Goal: Use online tool/utility: Utilize a website feature to perform a specific function

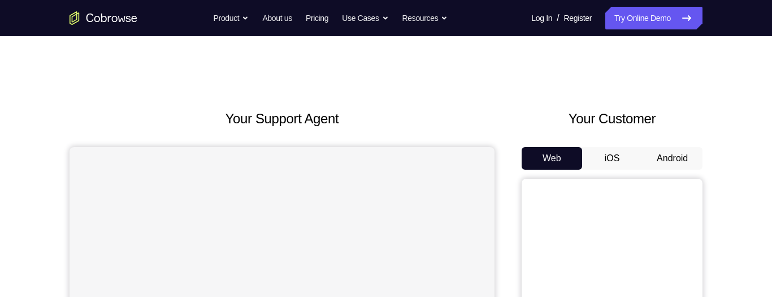
scroll to position [108, 0]
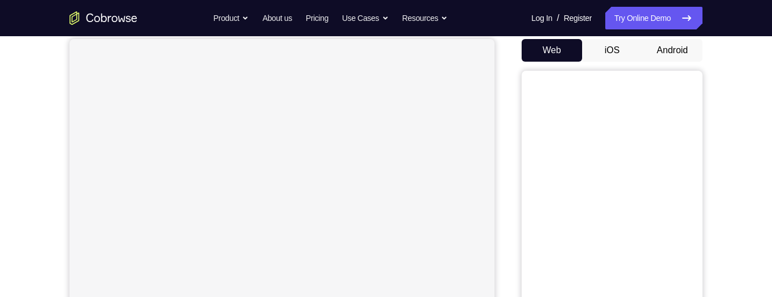
click at [677, 50] on button "Android" at bounding box center [672, 50] width 60 height 23
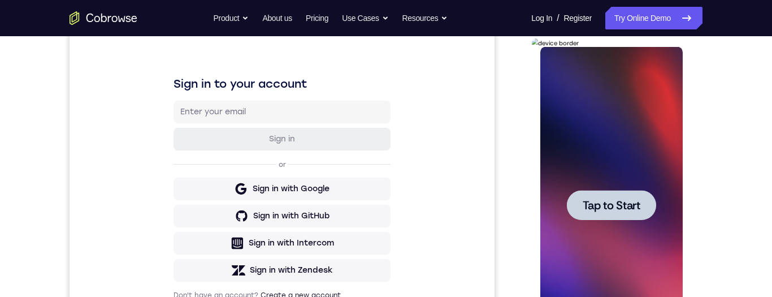
scroll to position [0, 0]
click at [631, 199] on span "Tap to Start" at bounding box center [611, 204] width 58 height 11
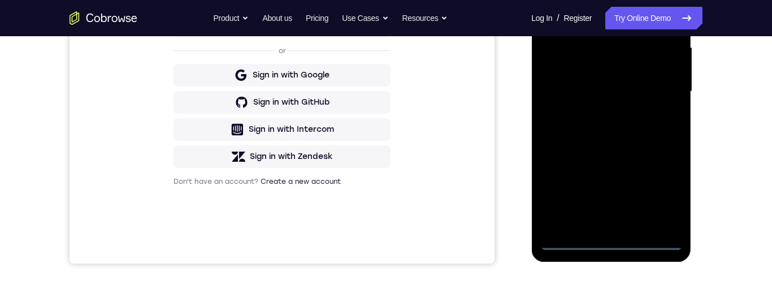
scroll to position [272, 0]
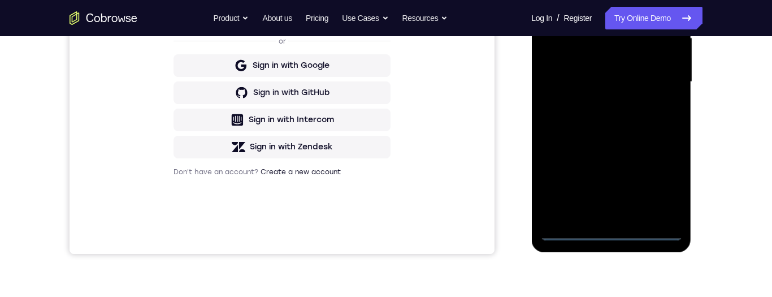
click at [609, 229] on div at bounding box center [610, 82] width 142 height 316
click at [657, 189] on div at bounding box center [610, 82] width 142 height 316
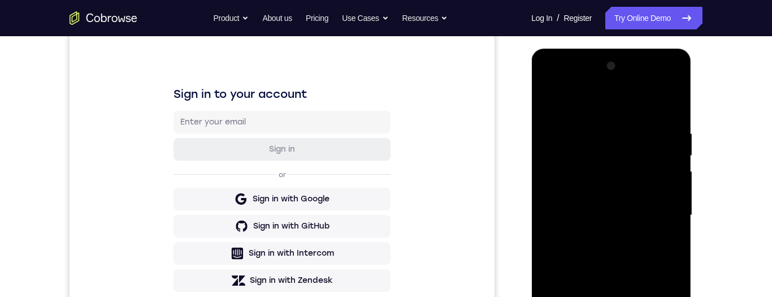
scroll to position [136, 0]
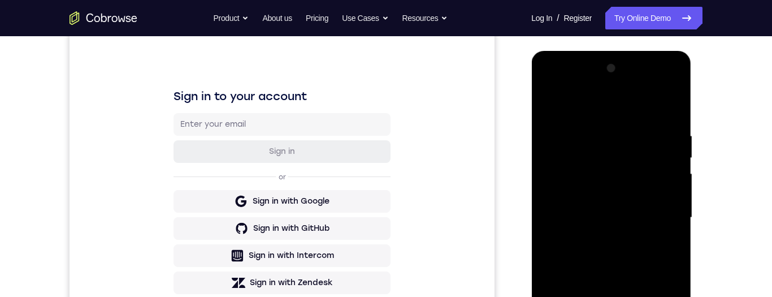
click at [598, 110] on div at bounding box center [610, 217] width 142 height 316
click at [656, 215] on div at bounding box center [610, 217] width 142 height 316
click at [602, 237] on div at bounding box center [610, 217] width 142 height 316
click at [614, 203] on div at bounding box center [610, 217] width 142 height 316
click at [629, 188] on div at bounding box center [610, 217] width 142 height 316
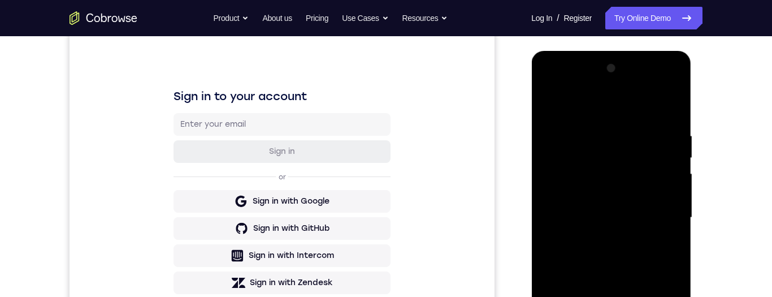
click at [631, 213] on div at bounding box center [610, 217] width 142 height 316
click at [604, 256] on div at bounding box center [610, 217] width 142 height 316
click at [619, 267] on div at bounding box center [610, 217] width 142 height 316
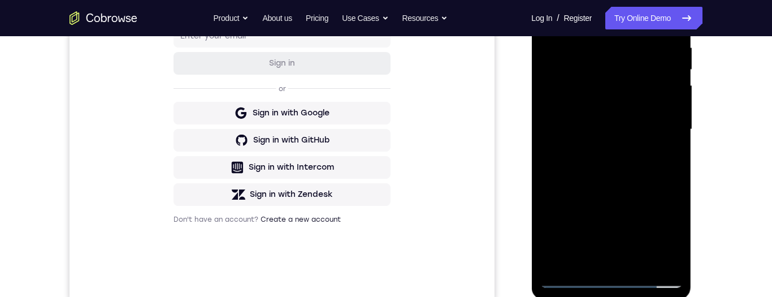
scroll to position [233, 0]
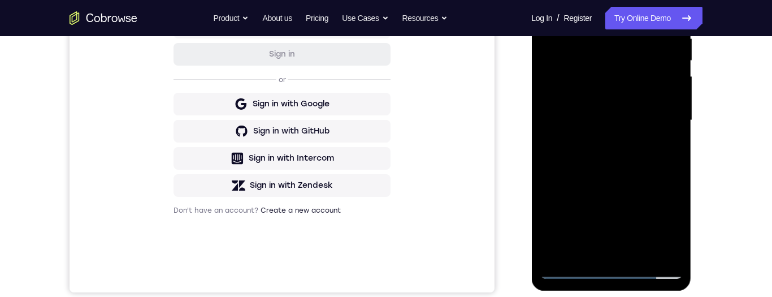
click at [637, 255] on div at bounding box center [610, 120] width 142 height 316
click at [622, 184] on div at bounding box center [610, 120] width 142 height 316
click at [618, 182] on div at bounding box center [610, 120] width 142 height 316
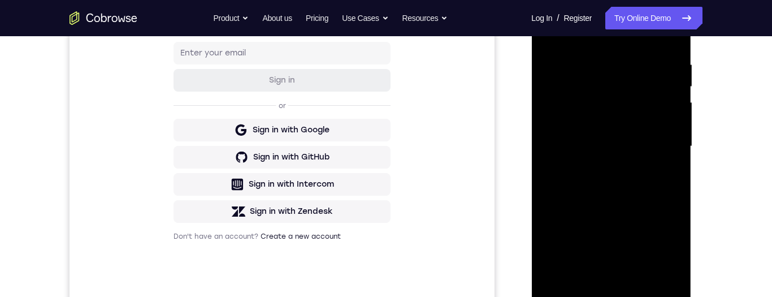
scroll to position [201, 0]
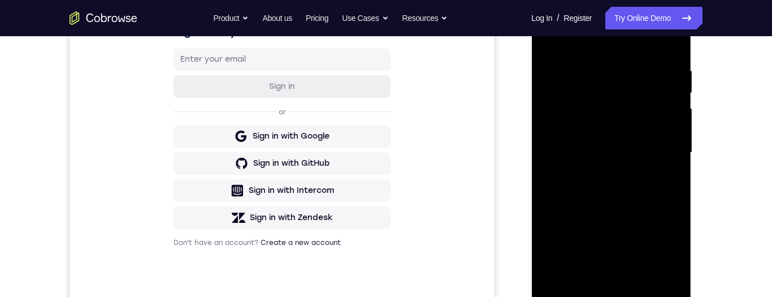
click at [548, 48] on div at bounding box center [610, 152] width 142 height 316
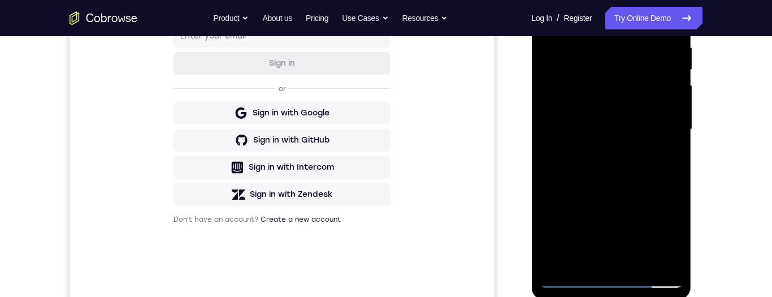
click at [581, 219] on div at bounding box center [610, 129] width 142 height 316
click at [611, 233] on div at bounding box center [610, 129] width 142 height 316
click at [611, 224] on div at bounding box center [610, 129] width 142 height 316
click at [612, 225] on div at bounding box center [610, 129] width 142 height 316
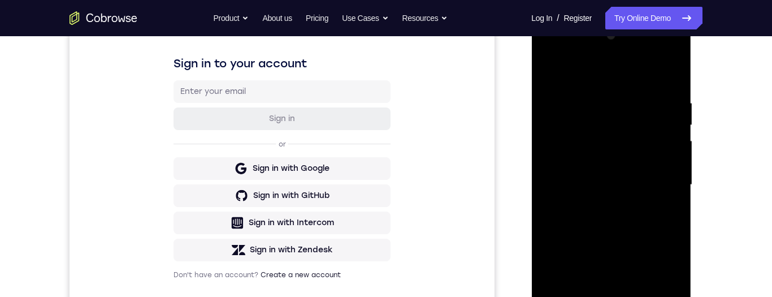
click at [549, 74] on div at bounding box center [610, 185] width 142 height 316
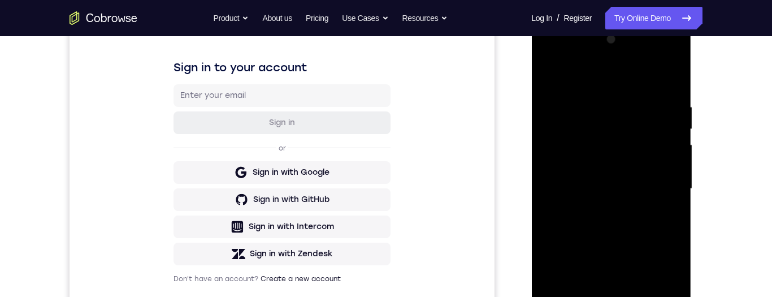
scroll to position [186, 0]
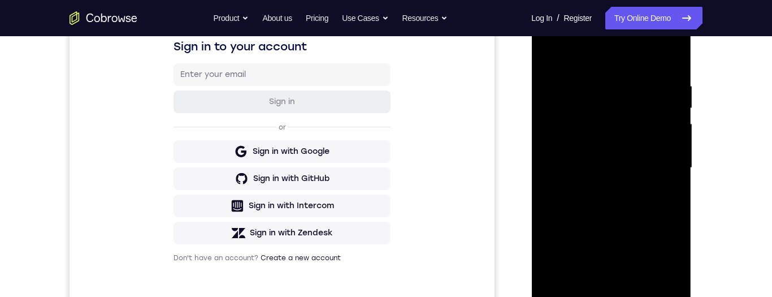
click at [631, 220] on div at bounding box center [610, 168] width 142 height 316
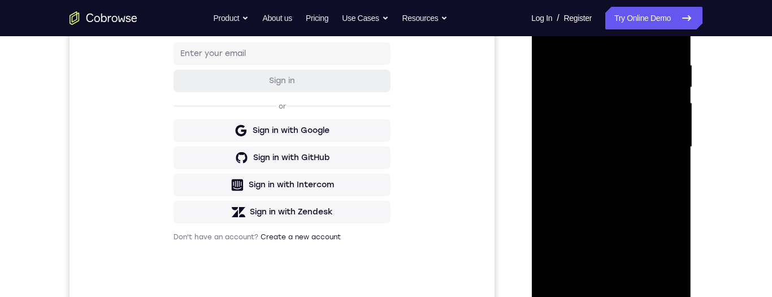
click at [663, 255] on div at bounding box center [610, 147] width 142 height 316
click at [655, 263] on div at bounding box center [610, 147] width 142 height 316
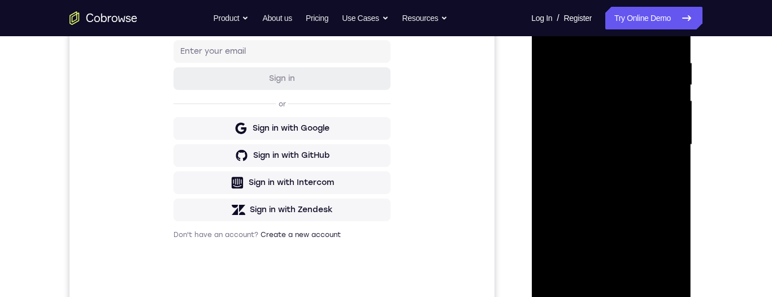
click at [658, 256] on div at bounding box center [610, 144] width 142 height 316
click at [654, 250] on div at bounding box center [610, 144] width 142 height 316
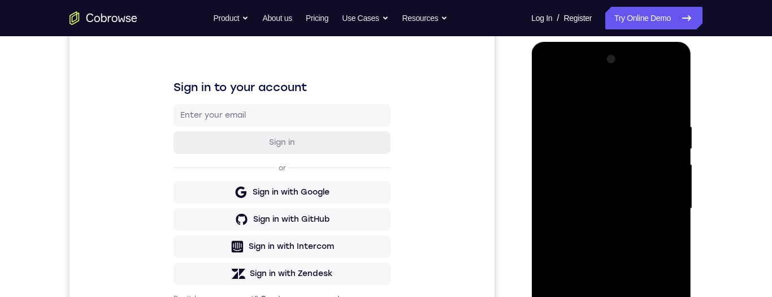
click at [552, 99] on div at bounding box center [610, 208] width 142 height 316
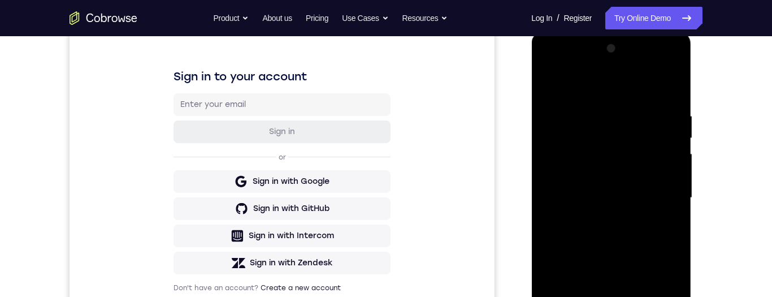
scroll to position [163, 0]
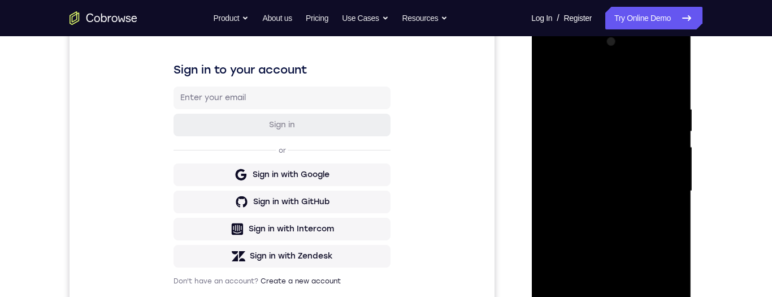
click at [591, 233] on div at bounding box center [610, 191] width 142 height 316
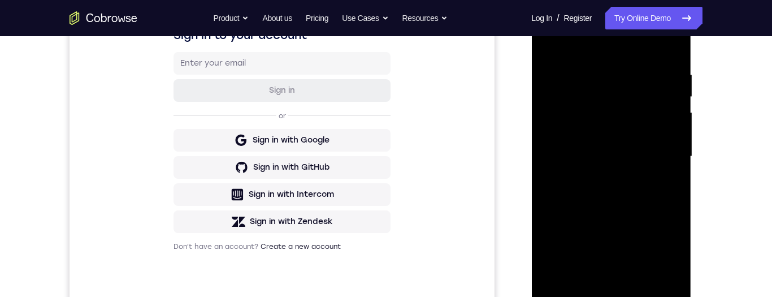
scroll to position [186, 0]
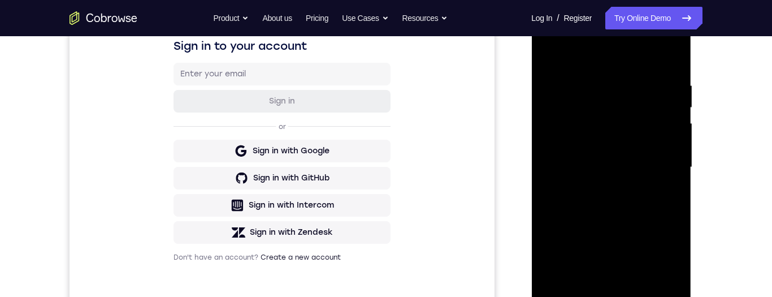
click at [554, 60] on div at bounding box center [610, 167] width 142 height 316
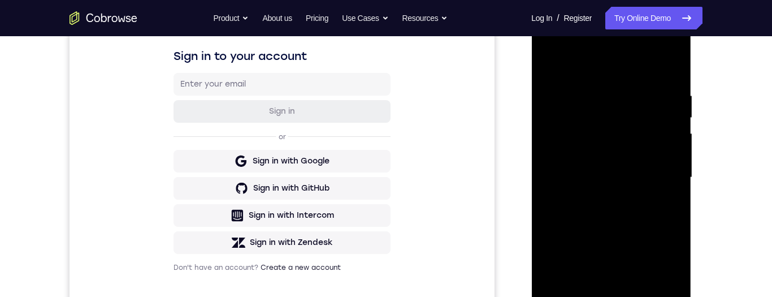
click at [627, 226] on div at bounding box center [610, 177] width 142 height 316
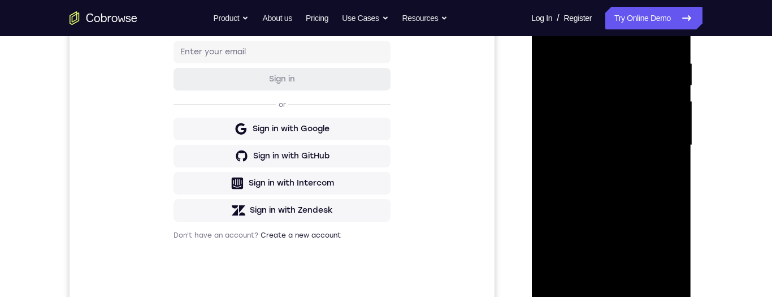
scroll to position [144, 0]
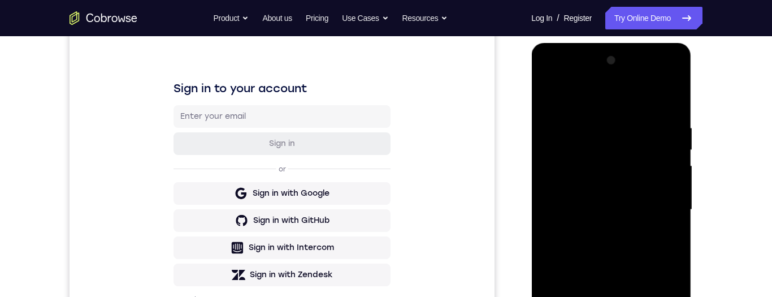
click at [554, 97] on div at bounding box center [610, 209] width 142 height 316
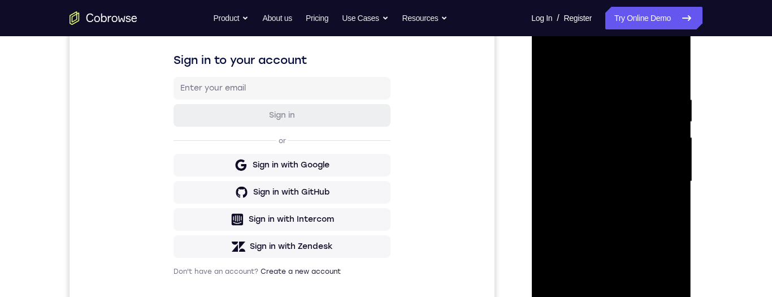
scroll to position [176, 0]
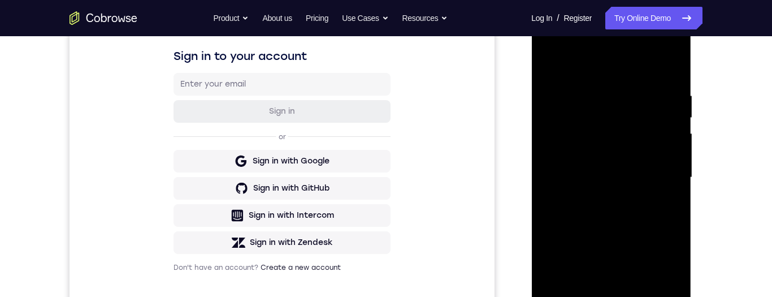
click at [556, 67] on div at bounding box center [610, 177] width 142 height 316
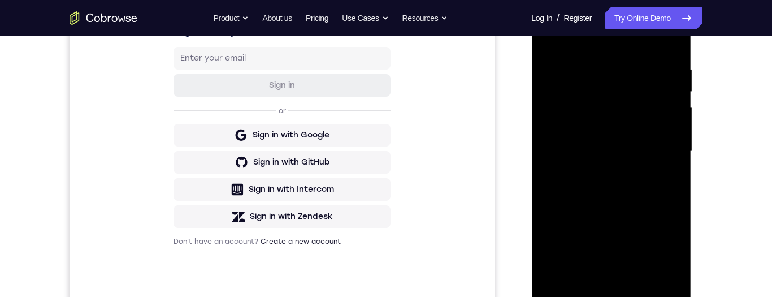
scroll to position [201, 0]
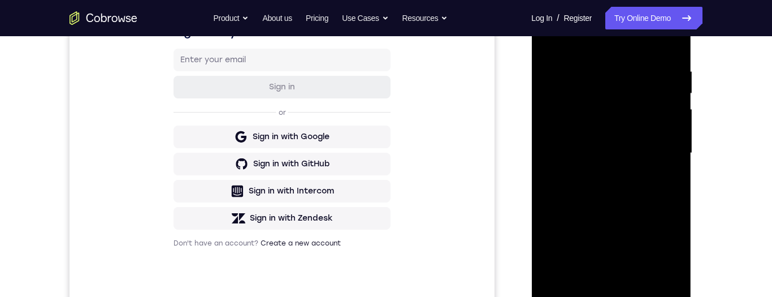
click at [594, 72] on div at bounding box center [610, 153] width 142 height 316
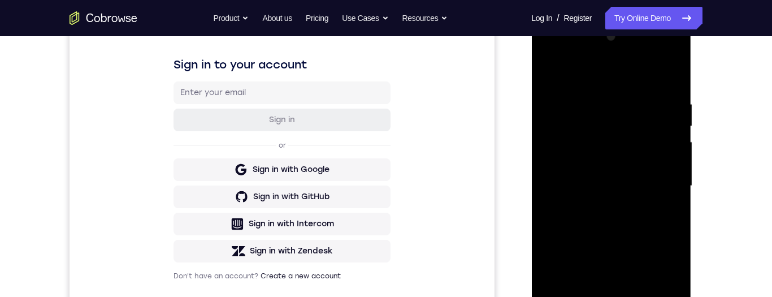
click at [673, 74] on div at bounding box center [610, 186] width 142 height 316
click at [673, 68] on div at bounding box center [610, 186] width 142 height 316
click at [547, 73] on div at bounding box center [610, 186] width 142 height 316
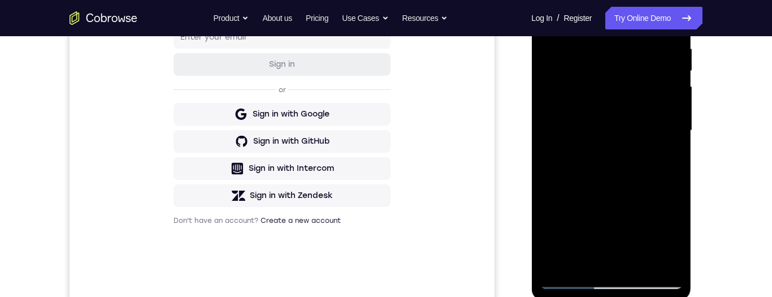
click at [637, 263] on div at bounding box center [610, 130] width 142 height 316
click at [604, 207] on div at bounding box center [610, 130] width 142 height 316
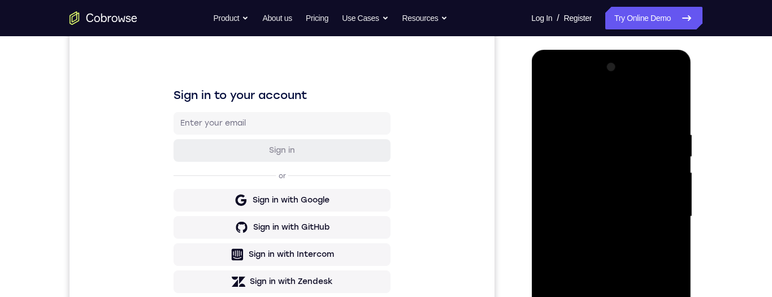
click at [547, 110] on div at bounding box center [610, 216] width 142 height 316
click at [581, 249] on div at bounding box center [610, 217] width 142 height 316
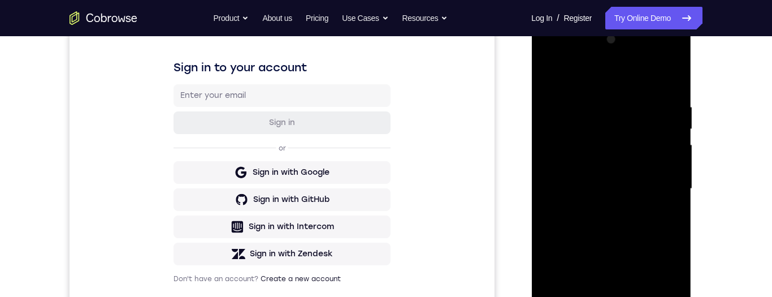
click at [548, 80] on div at bounding box center [610, 189] width 142 height 316
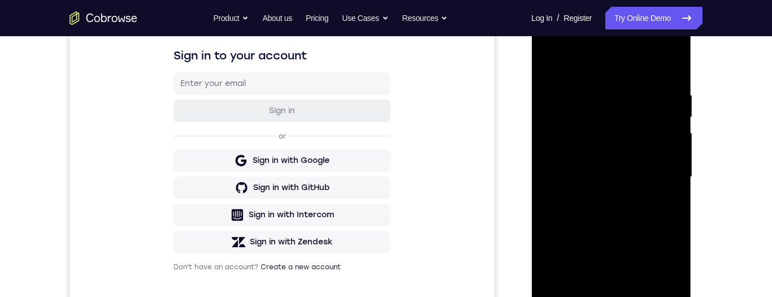
click at [548, 60] on div at bounding box center [610, 177] width 142 height 316
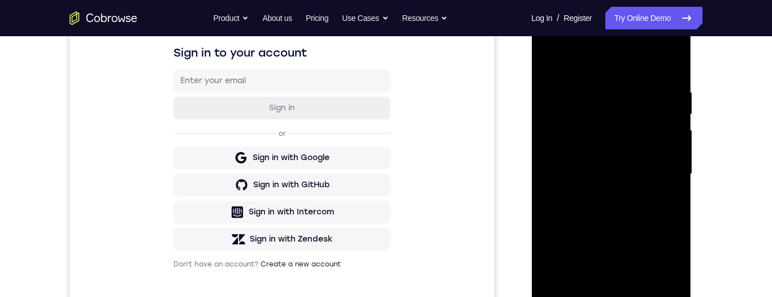
click at [551, 60] on div at bounding box center [610, 174] width 142 height 316
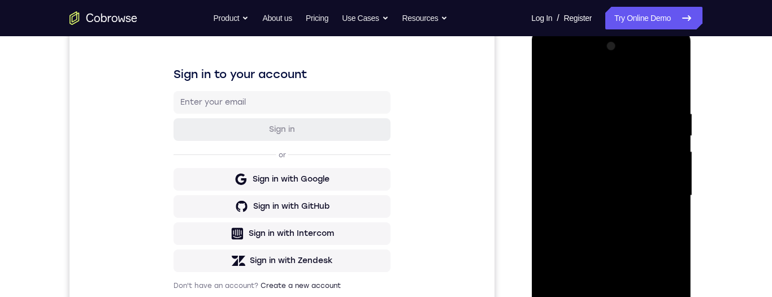
scroll to position [208, 0]
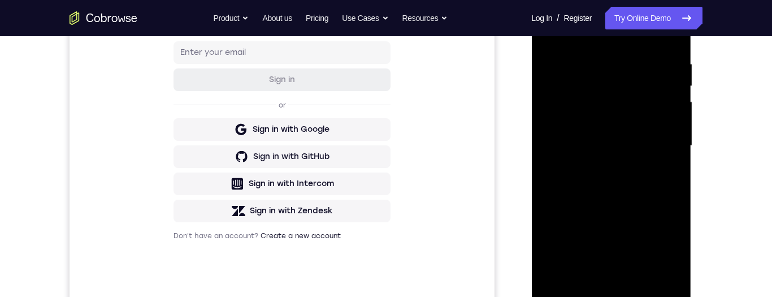
click at [590, 275] on div at bounding box center [610, 146] width 142 height 316
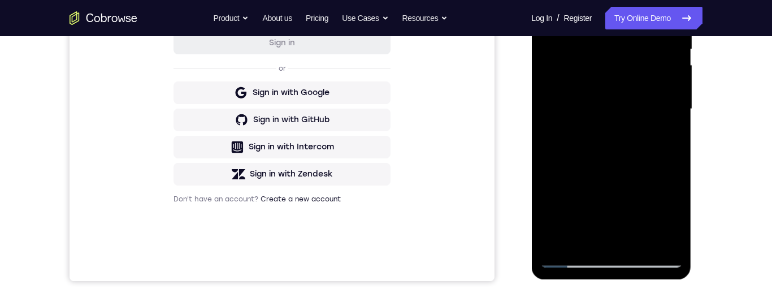
click at [587, 243] on div at bounding box center [610, 109] width 142 height 316
click at [585, 243] on div at bounding box center [610, 109] width 142 height 316
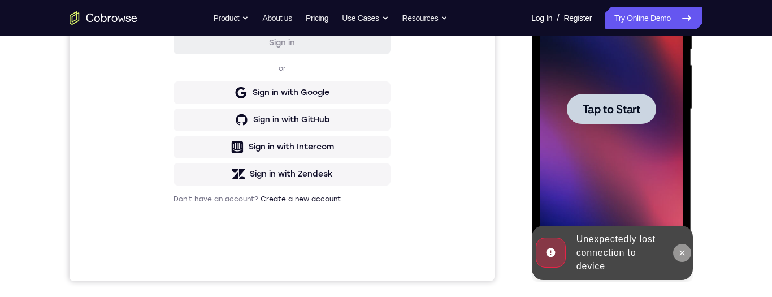
click at [683, 253] on icon at bounding box center [681, 252] width 9 height 9
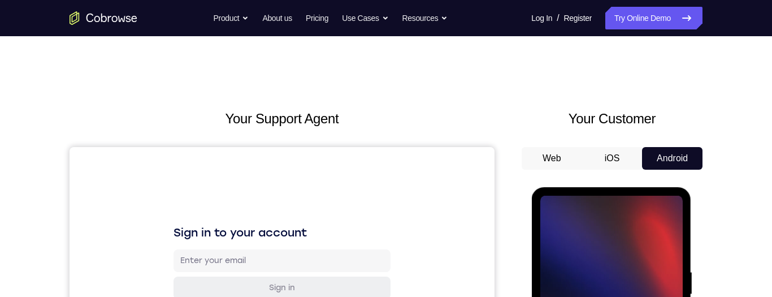
scroll to position [107, 0]
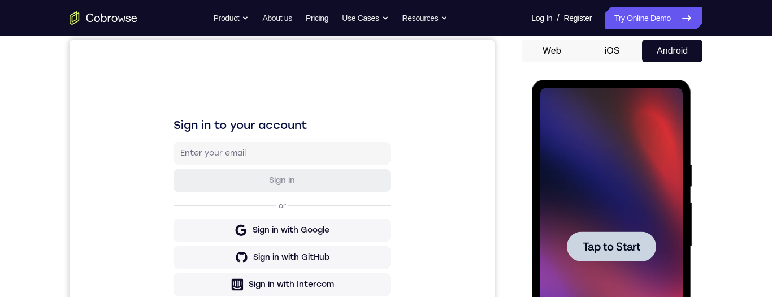
click at [605, 242] on span "Tap to Start" at bounding box center [611, 246] width 58 height 11
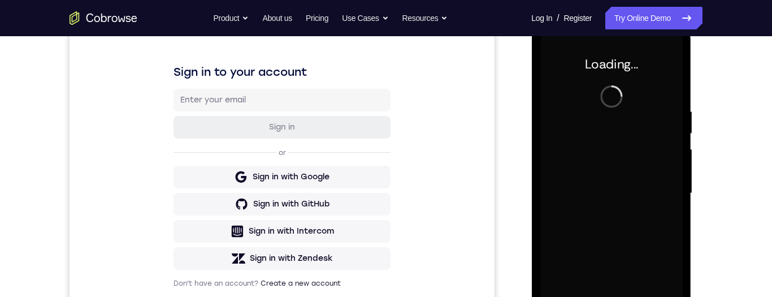
scroll to position [231, 0]
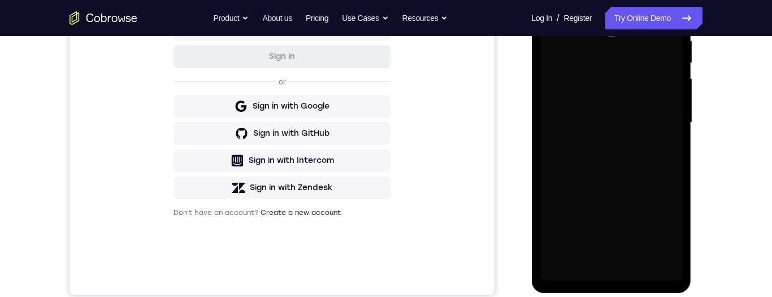
click at [513, 150] on div "Your Support Agent Your Customer Web iOS Android" at bounding box center [385, 85] width 633 height 417
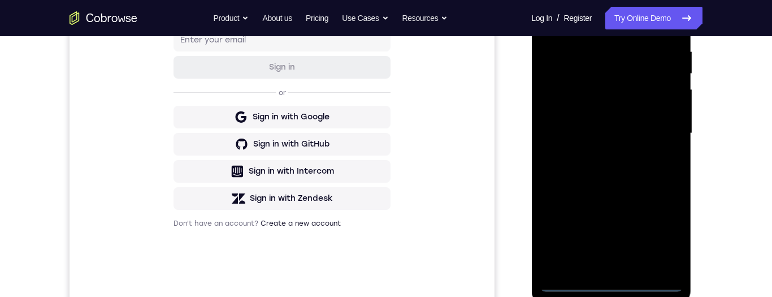
scroll to position [267, 0]
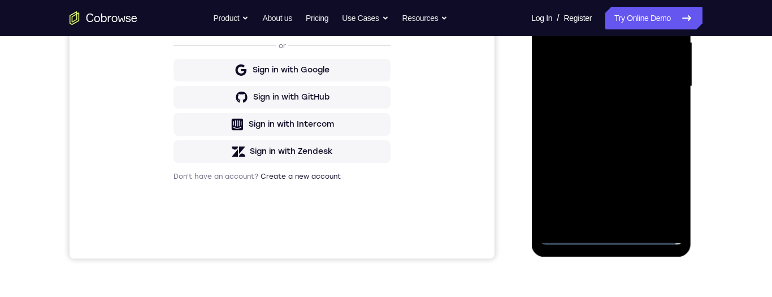
click at [612, 239] on div at bounding box center [610, 86] width 142 height 316
click at [664, 182] on div at bounding box center [610, 86] width 142 height 316
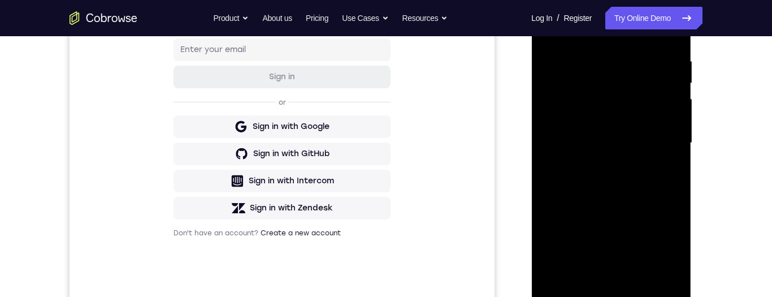
scroll to position [188, 0]
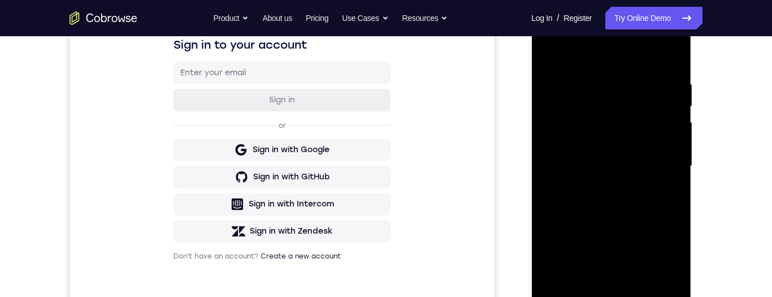
click at [593, 60] on div at bounding box center [610, 166] width 142 height 316
click at [655, 160] on div at bounding box center [610, 166] width 142 height 316
click at [595, 183] on div at bounding box center [610, 166] width 142 height 316
click at [601, 153] on div at bounding box center [610, 166] width 142 height 316
click at [624, 147] on div at bounding box center [610, 166] width 142 height 316
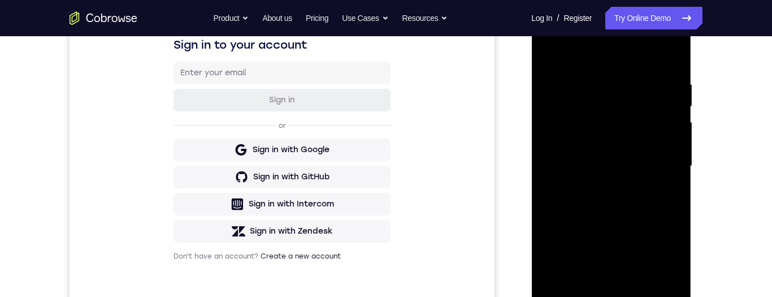
click at [626, 164] on div at bounding box center [610, 166] width 142 height 316
click at [625, 200] on div at bounding box center [610, 166] width 142 height 316
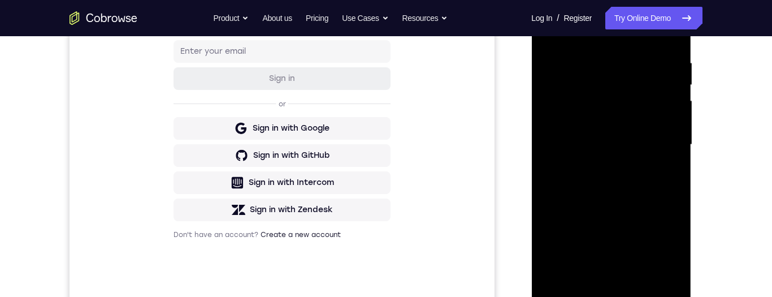
scroll to position [203, 0]
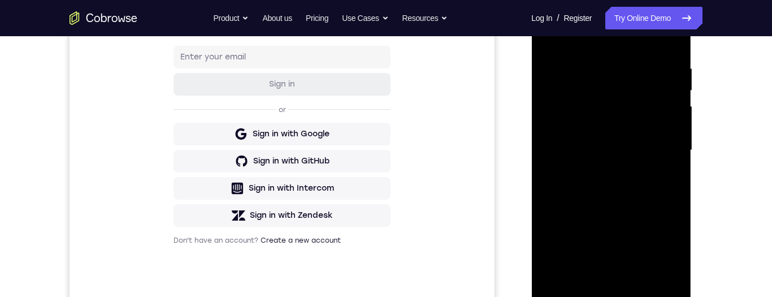
click at [626, 197] on div at bounding box center [610, 150] width 142 height 316
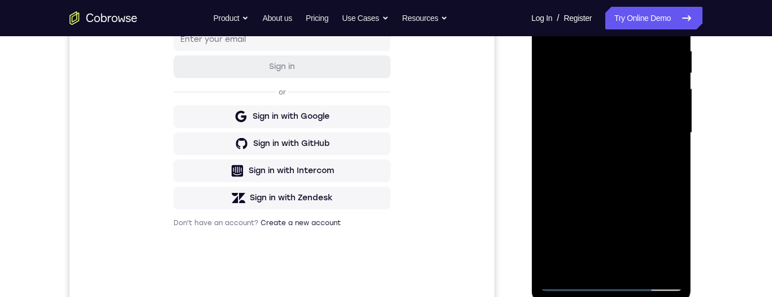
scroll to position [224, 0]
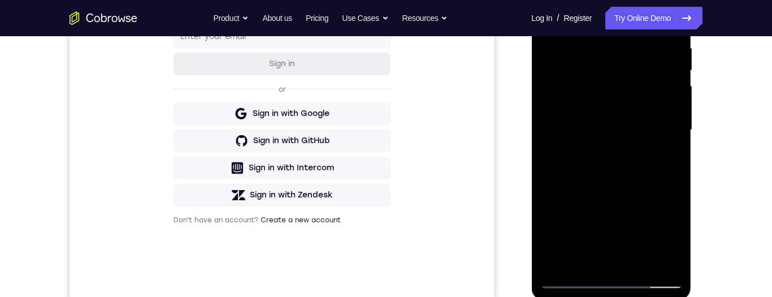
click at [641, 260] on div at bounding box center [610, 130] width 142 height 316
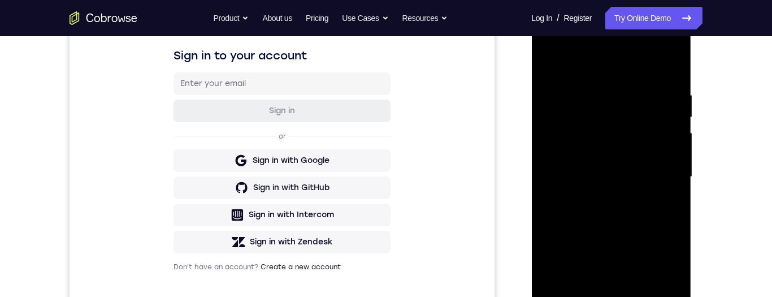
scroll to position [171, 0]
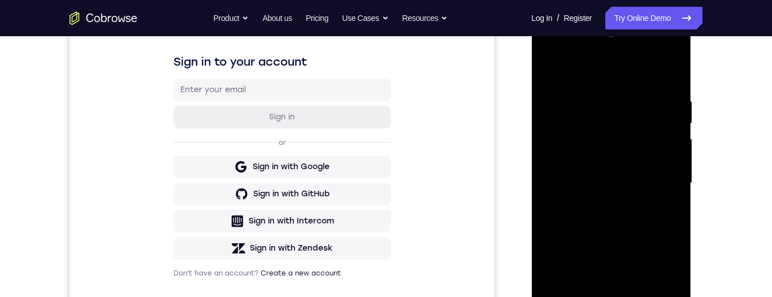
click at [619, 241] on div at bounding box center [610, 183] width 142 height 316
click at [626, 158] on div at bounding box center [610, 183] width 142 height 316
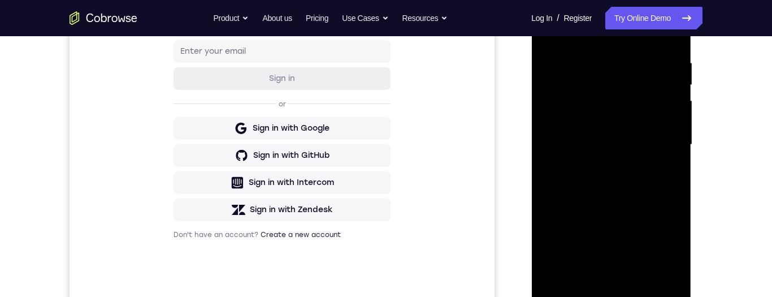
scroll to position [214, 0]
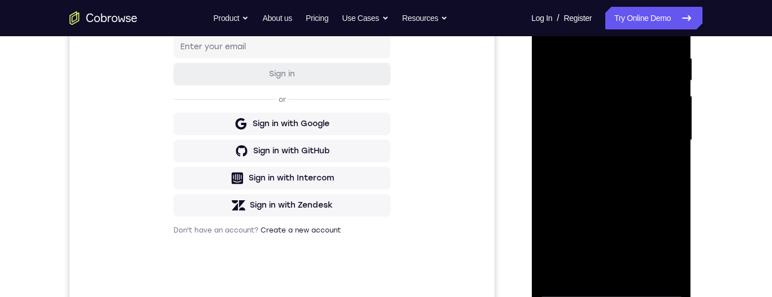
click at [610, 247] on div at bounding box center [610, 140] width 142 height 316
click at [612, 246] on div at bounding box center [610, 140] width 142 height 316
click at [551, 28] on div at bounding box center [610, 140] width 142 height 316
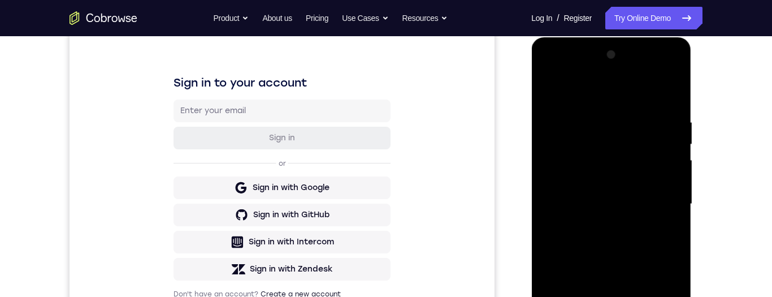
scroll to position [142, 0]
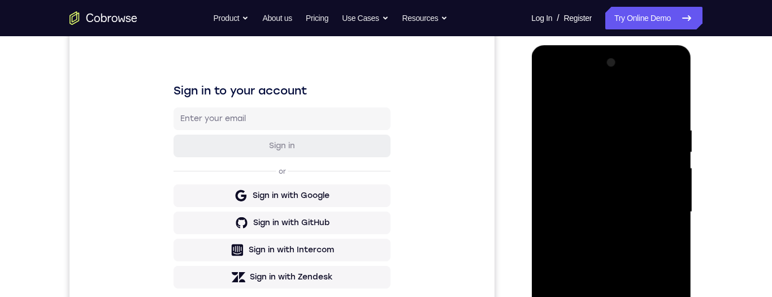
click at [552, 97] on div at bounding box center [610, 212] width 142 height 316
click at [550, 96] on div at bounding box center [610, 212] width 142 height 316
click at [554, 96] on div at bounding box center [610, 212] width 142 height 316
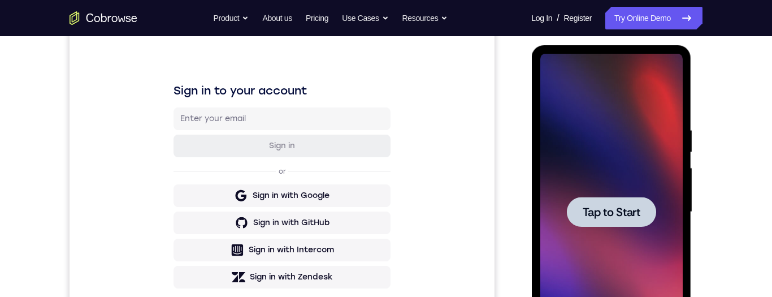
click at [620, 207] on span "Tap to Start" at bounding box center [611, 211] width 58 height 11
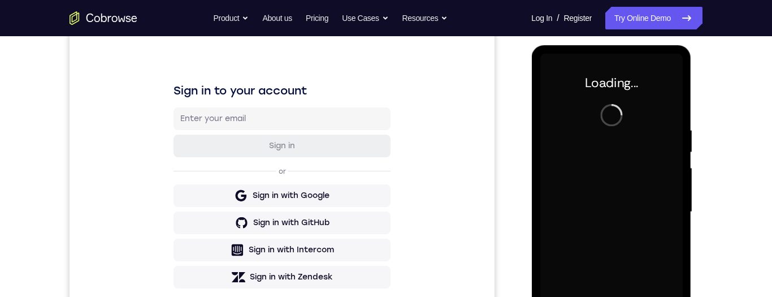
scroll to position [239, 0]
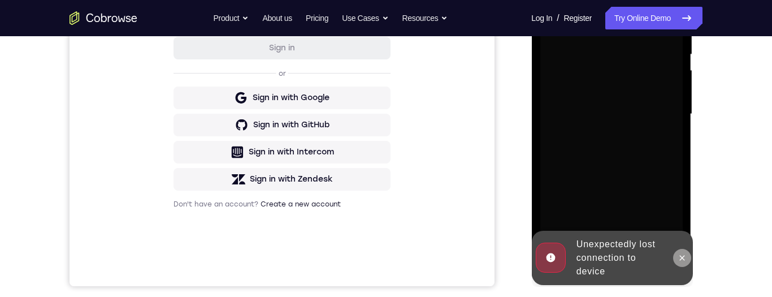
click at [685, 258] on icon at bounding box center [681, 257] width 9 height 9
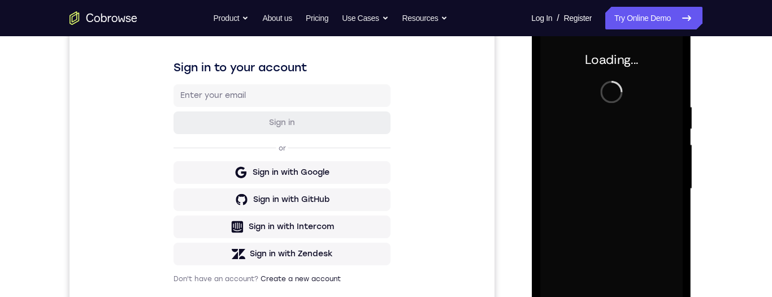
scroll to position [159, 0]
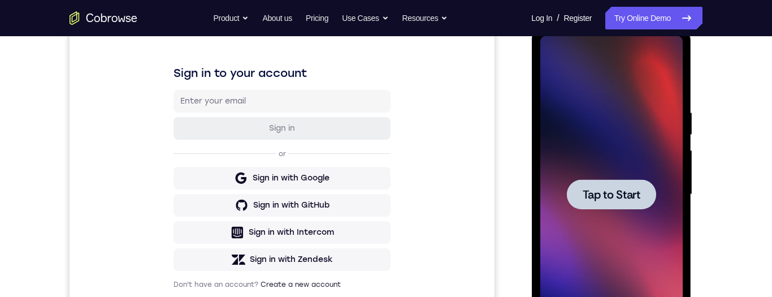
click at [626, 185] on div at bounding box center [610, 194] width 89 height 30
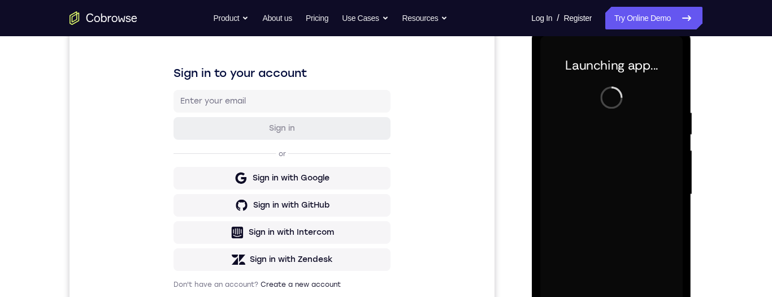
scroll to position [232, 0]
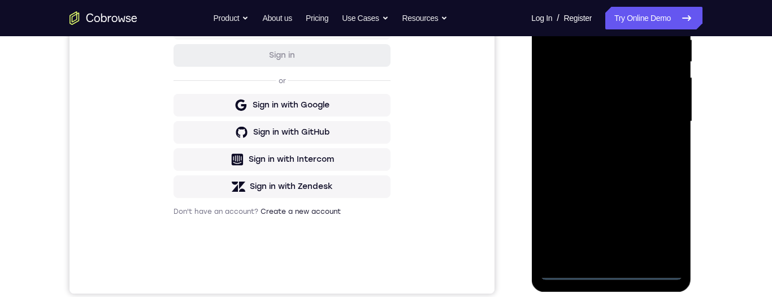
click at [611, 273] on div at bounding box center [610, 121] width 142 height 316
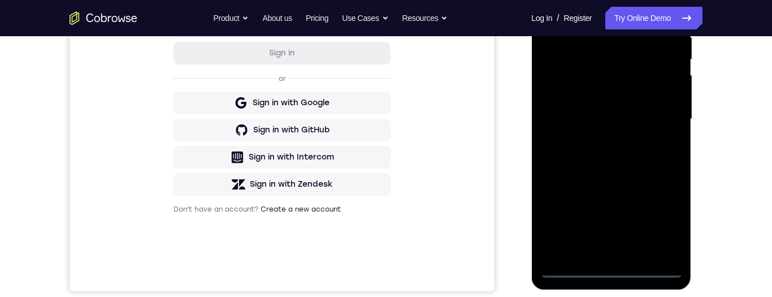
click at [659, 218] on div at bounding box center [610, 119] width 142 height 316
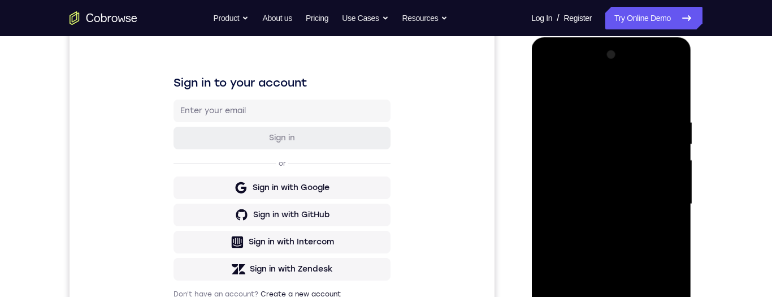
scroll to position [142, 0]
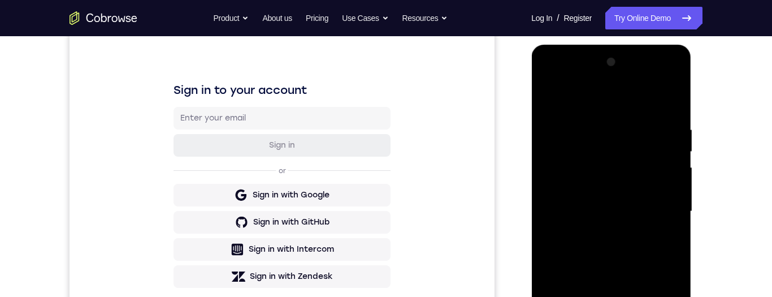
click at [564, 92] on div at bounding box center [610, 211] width 142 height 316
click at [661, 205] on div at bounding box center [610, 211] width 142 height 316
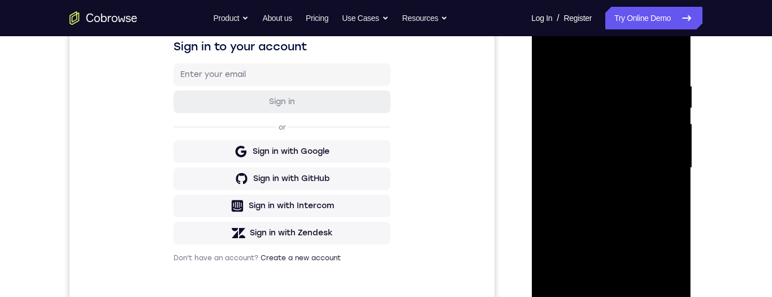
scroll to position [195, 0]
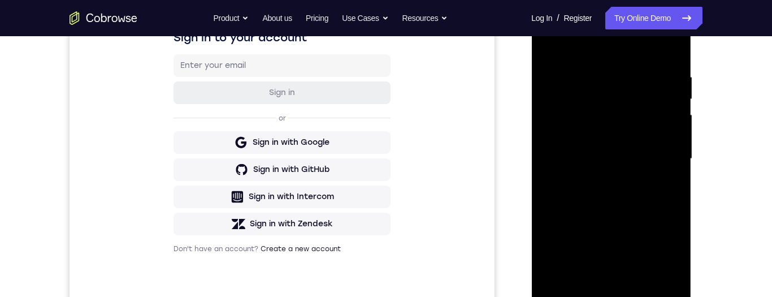
click at [596, 178] on div at bounding box center [610, 159] width 142 height 316
click at [624, 150] on div at bounding box center [610, 159] width 142 height 316
click at [577, 146] on div at bounding box center [610, 159] width 142 height 316
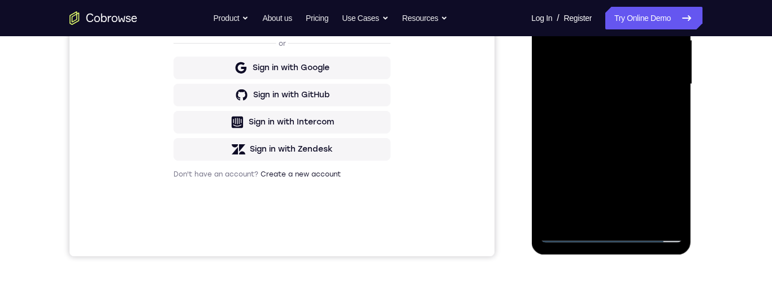
scroll to position [227, 0]
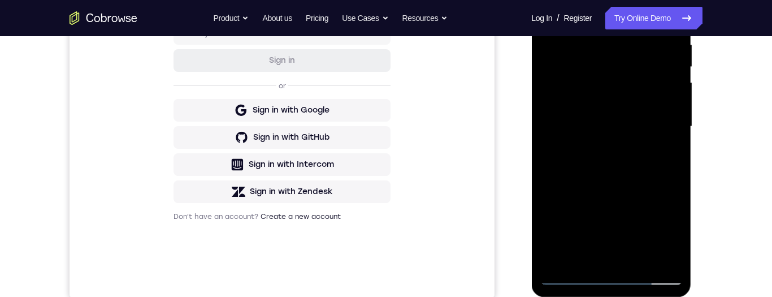
click at [647, 82] on div at bounding box center [610, 126] width 142 height 316
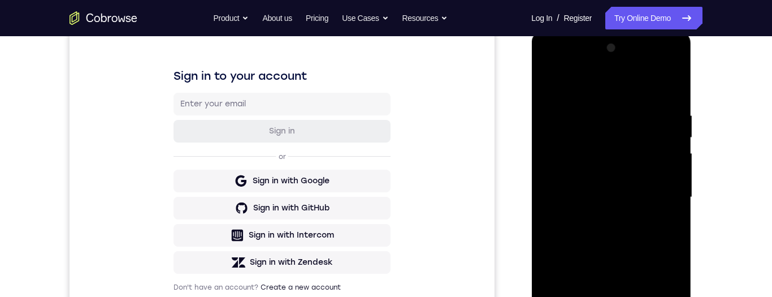
scroll to position [0, 0]
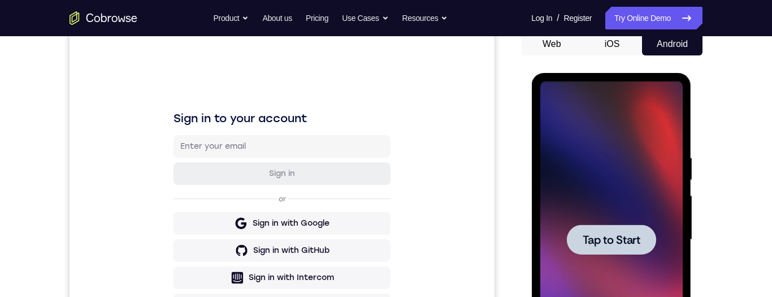
click at [609, 234] on span "Tap to Start" at bounding box center [611, 239] width 58 height 11
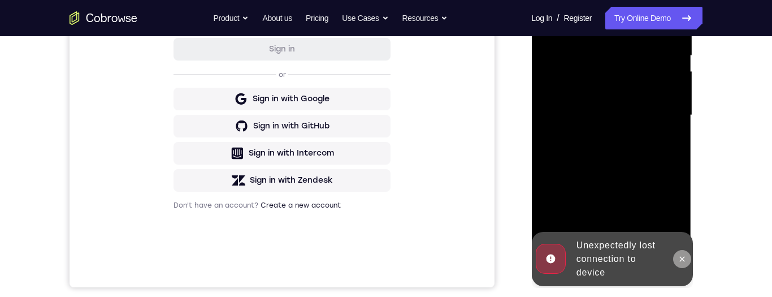
scroll to position [286, 0]
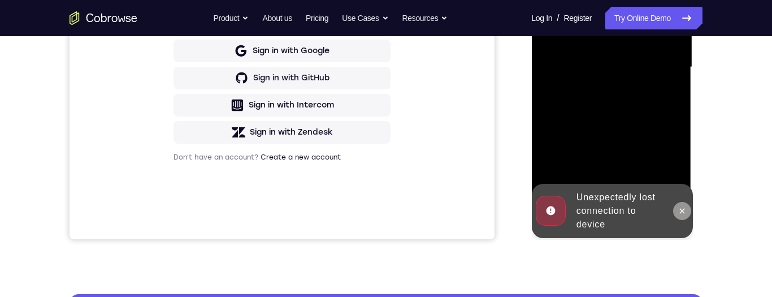
click at [682, 208] on icon at bounding box center [681, 210] width 9 height 9
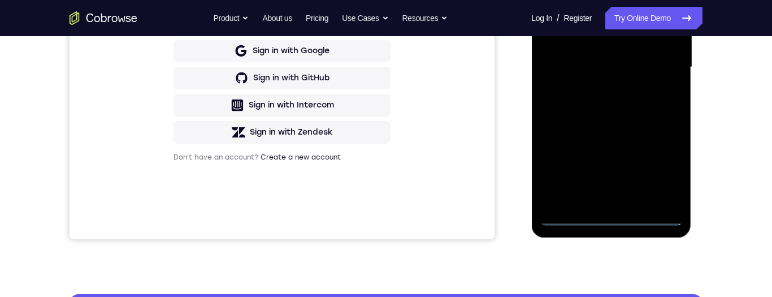
scroll to position [213, 0]
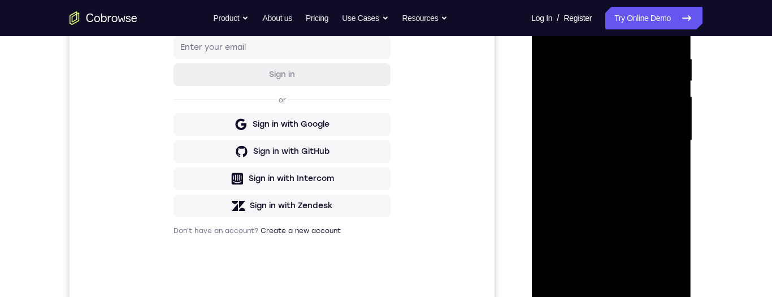
click at [611, 291] on div at bounding box center [610, 140] width 142 height 316
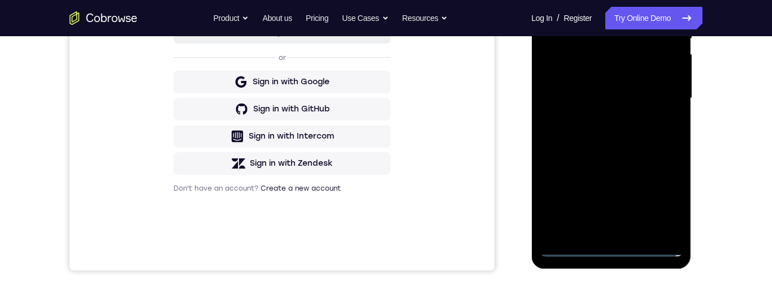
click at [611, 249] on div at bounding box center [610, 98] width 142 height 316
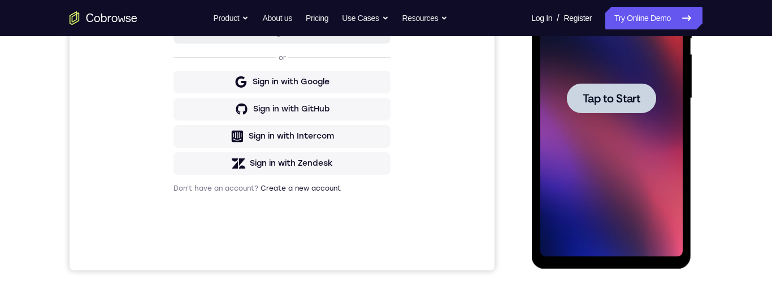
click at [634, 93] on span "Tap to Start" at bounding box center [611, 98] width 58 height 11
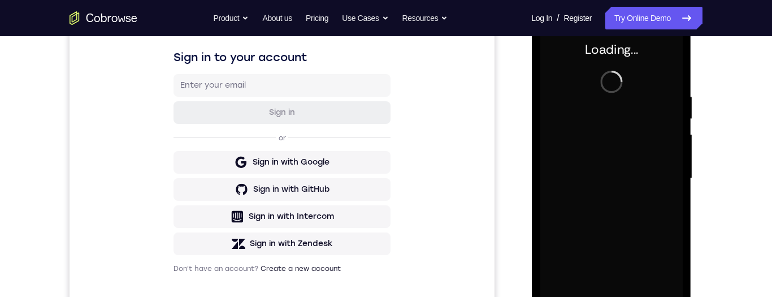
scroll to position [0, 0]
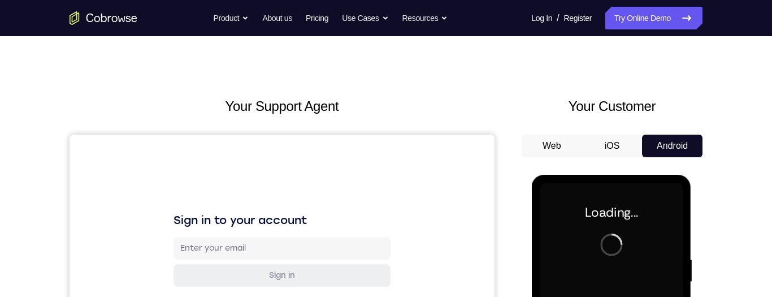
scroll to position [57, 0]
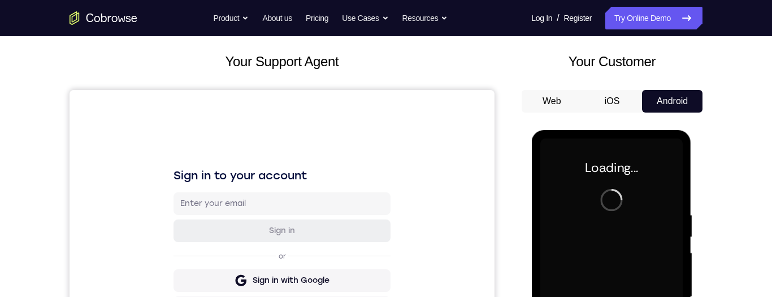
click at [520, 71] on div "Your Support Agent Your Customer Web iOS Android" at bounding box center [385, 259] width 633 height 417
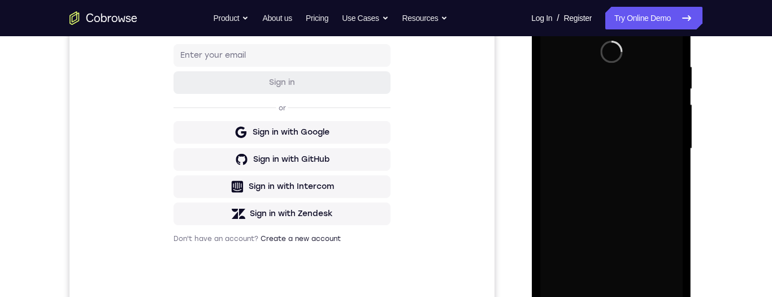
scroll to position [0, 0]
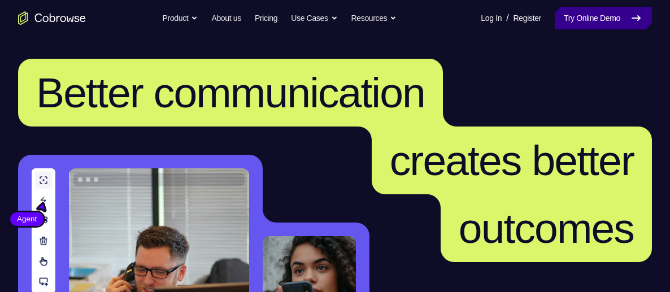
click at [606, 25] on link "Try Online Demo" at bounding box center [603, 18] width 97 height 23
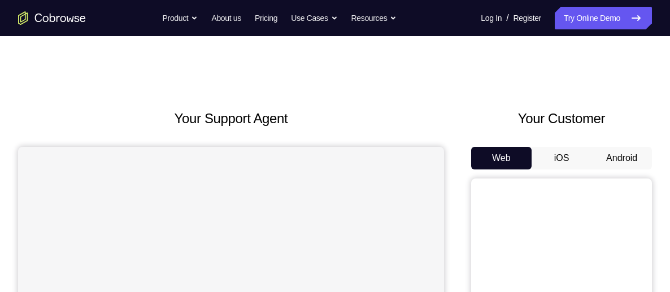
click at [634, 160] on button "Android" at bounding box center [621, 158] width 60 height 23
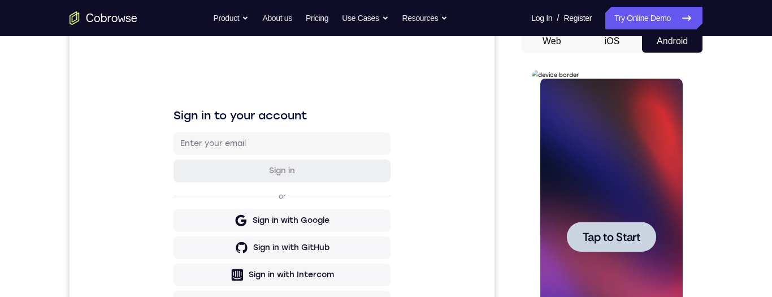
scroll to position [187, 0]
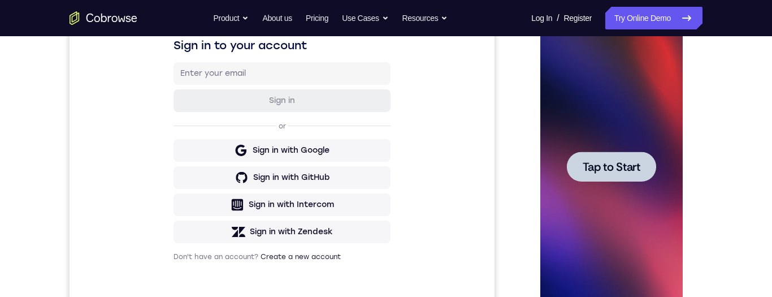
click at [618, 163] on span "Tap to Start" at bounding box center [611, 166] width 58 height 11
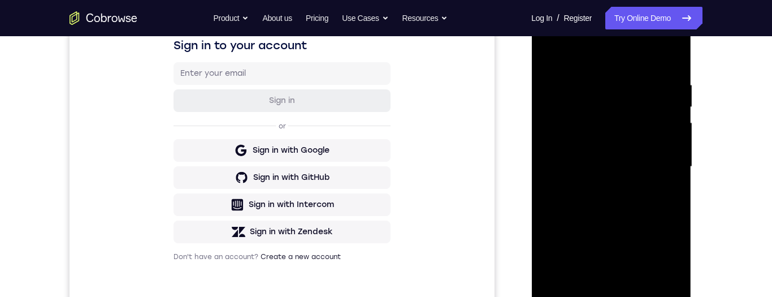
scroll to position [232, 0]
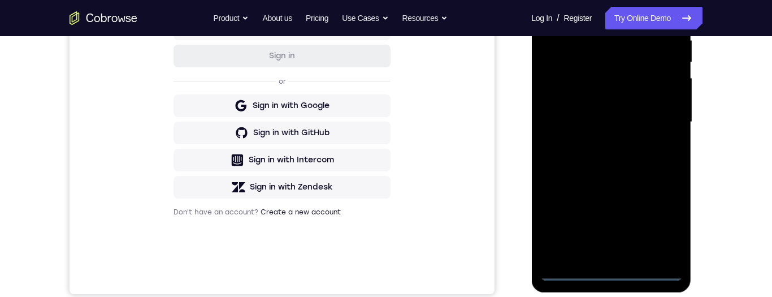
click at [609, 267] on div at bounding box center [610, 122] width 142 height 316
click at [611, 270] on div at bounding box center [610, 122] width 142 height 316
click at [663, 222] on div at bounding box center [610, 122] width 142 height 316
click at [622, 14] on div at bounding box center [610, 122] width 142 height 316
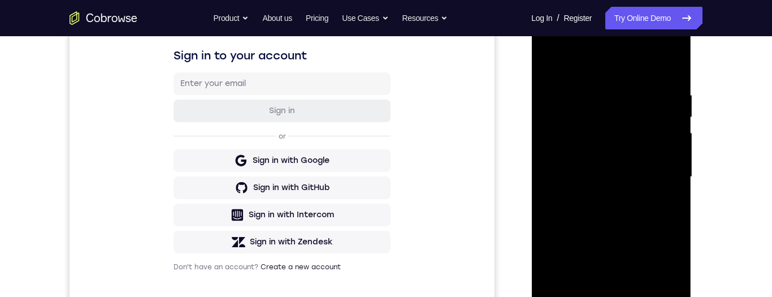
click at [659, 169] on div at bounding box center [610, 177] width 142 height 316
click at [601, 195] on div at bounding box center [610, 177] width 142 height 316
click at [610, 167] on div at bounding box center [610, 177] width 142 height 316
click at [627, 158] on div at bounding box center [610, 177] width 142 height 316
click at [626, 175] on div at bounding box center [610, 177] width 142 height 316
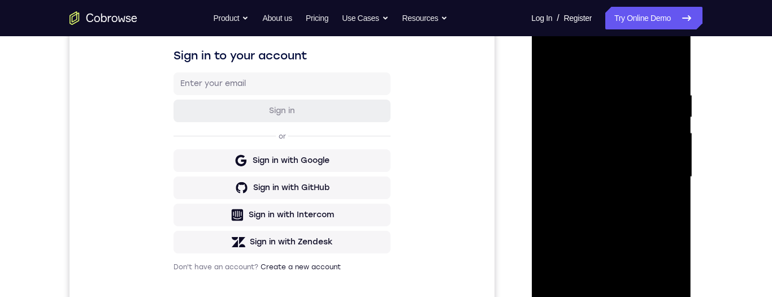
click at [608, 211] on div at bounding box center [610, 177] width 142 height 316
click at [632, 220] on div at bounding box center [610, 177] width 142 height 316
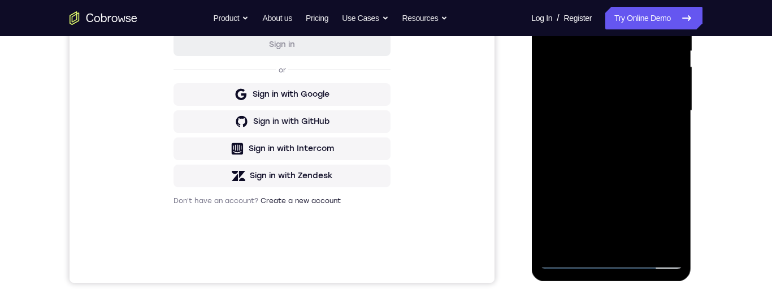
click at [669, 158] on div at bounding box center [610, 111] width 142 height 316
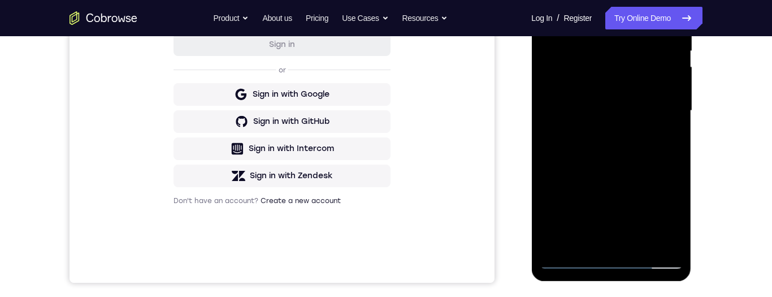
click at [641, 241] on div at bounding box center [610, 111] width 142 height 316
click at [621, 172] on div at bounding box center [610, 111] width 142 height 316
click at [604, 78] on div at bounding box center [610, 111] width 142 height 316
click at [616, 205] on div at bounding box center [610, 111] width 142 height 316
click at [621, 205] on div at bounding box center [610, 111] width 142 height 316
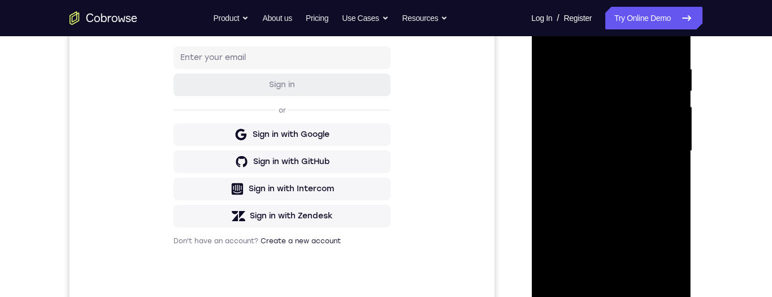
scroll to position [182, 0]
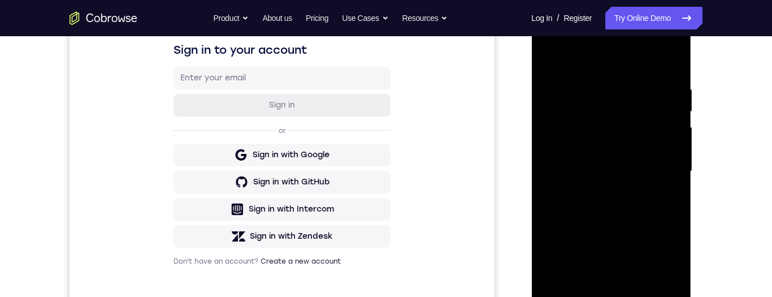
click at [548, 59] on div at bounding box center [610, 171] width 142 height 316
click at [598, 210] on div at bounding box center [610, 171] width 142 height 316
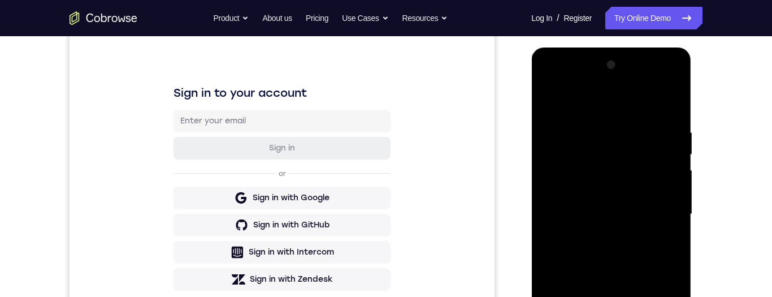
click at [555, 97] on div at bounding box center [610, 214] width 142 height 316
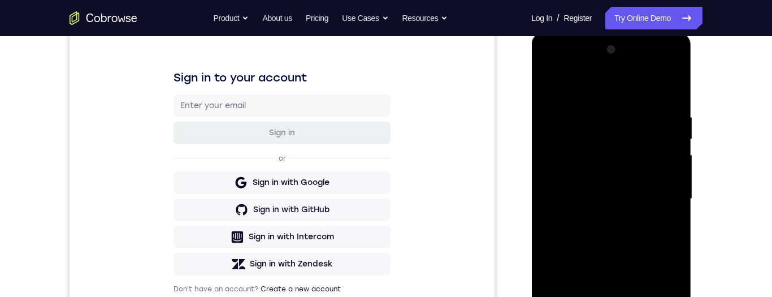
scroll to position [177, 0]
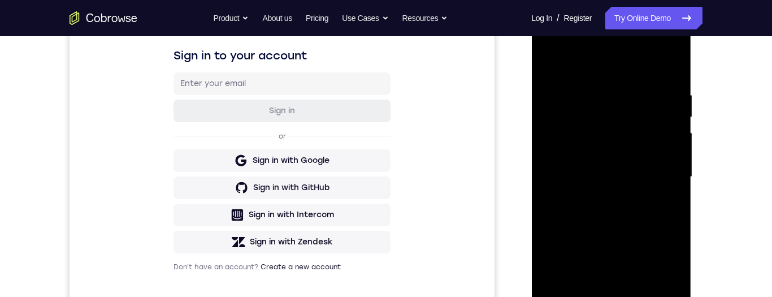
click at [626, 85] on div at bounding box center [610, 177] width 142 height 316
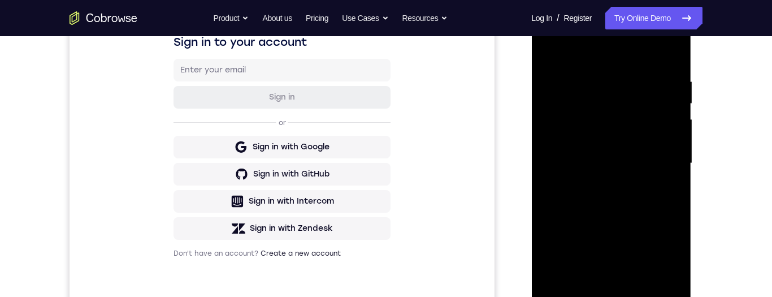
scroll to position [155, 0]
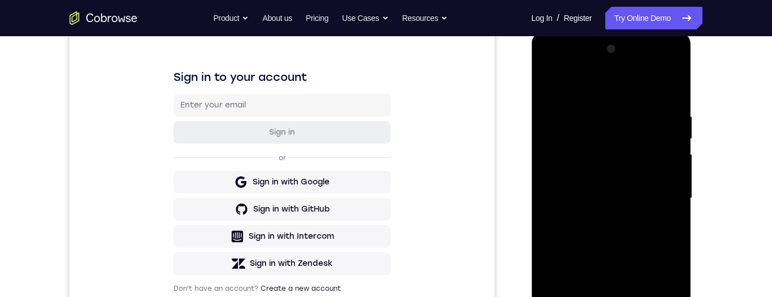
click at [556, 99] on div at bounding box center [610, 198] width 142 height 316
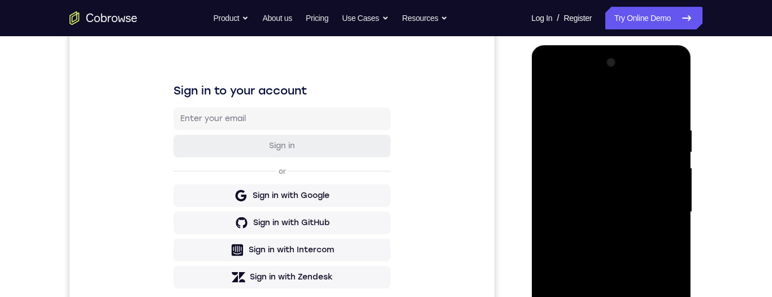
click at [557, 99] on div at bounding box center [610, 212] width 142 height 316
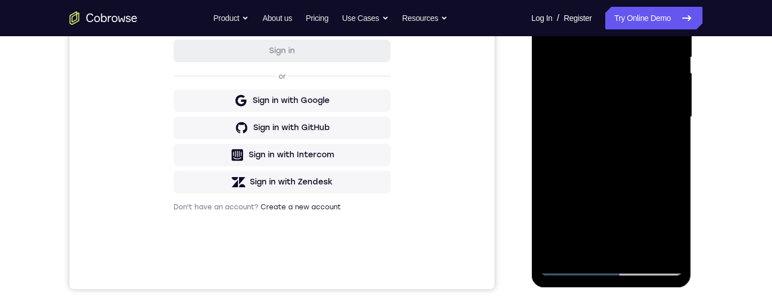
scroll to position [172, 0]
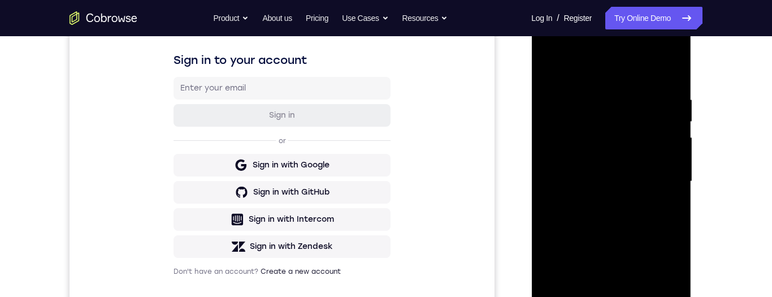
click at [598, 95] on div at bounding box center [610, 181] width 142 height 316
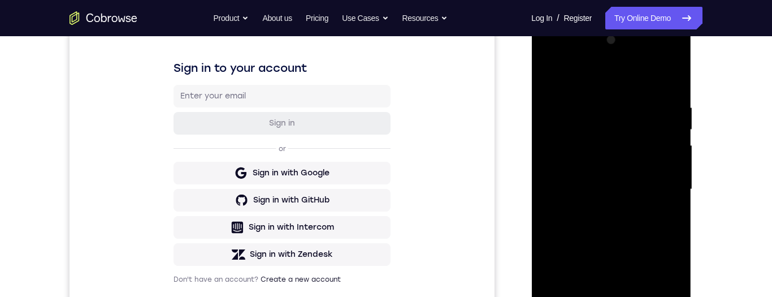
scroll to position [241, 0]
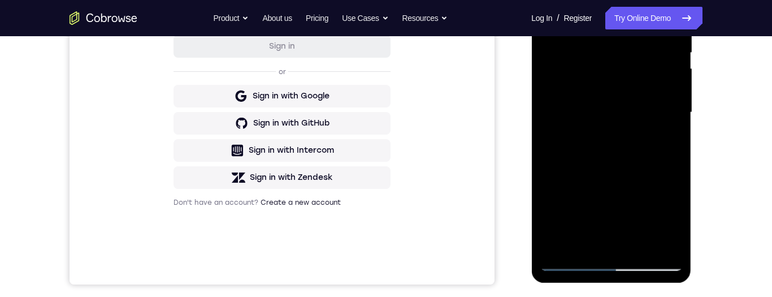
click at [600, 245] on div at bounding box center [610, 112] width 142 height 316
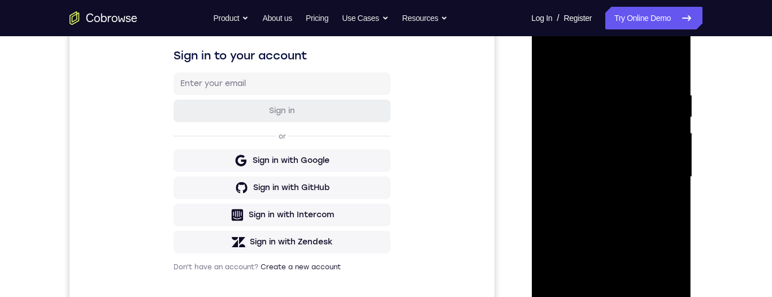
click at [669, 73] on div at bounding box center [610, 177] width 142 height 316
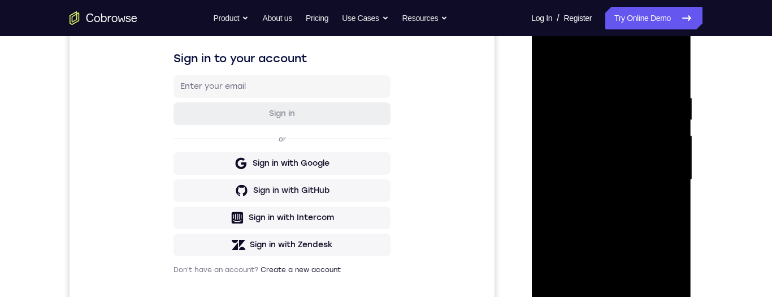
scroll to position [201, 0]
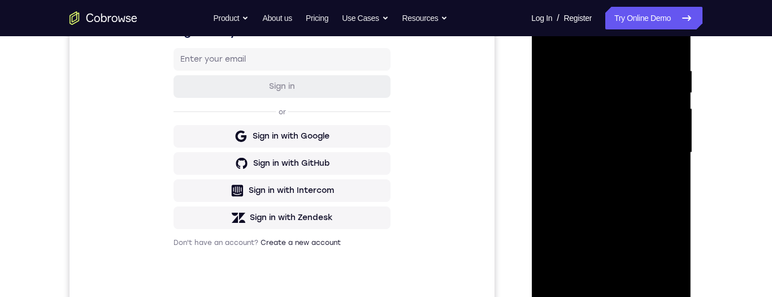
click at [648, 111] on div at bounding box center [610, 152] width 142 height 316
click at [630, 69] on div at bounding box center [610, 152] width 142 height 316
click at [669, 179] on div at bounding box center [610, 152] width 142 height 316
click at [661, 168] on div at bounding box center [610, 152] width 142 height 316
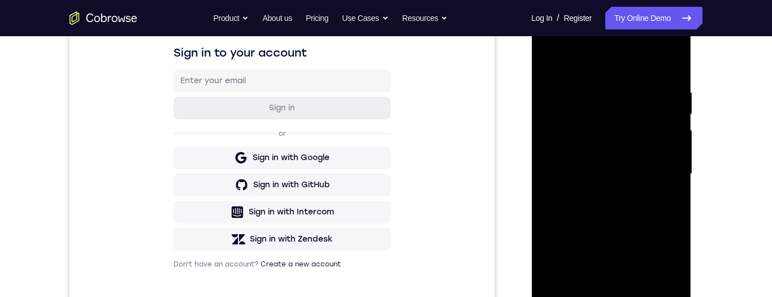
scroll to position [177, 0]
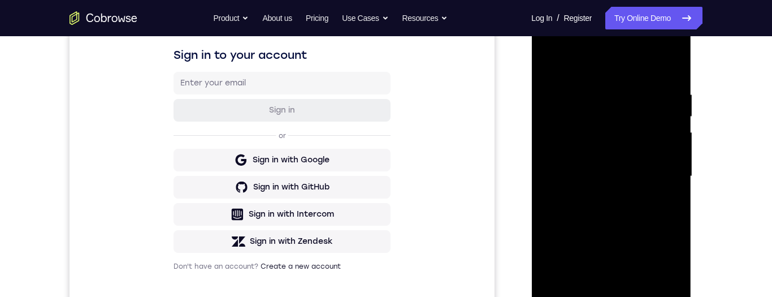
click at [669, 132] on div at bounding box center [610, 176] width 142 height 316
click at [669, 67] on div at bounding box center [610, 176] width 142 height 316
click at [584, 291] on div at bounding box center [610, 176] width 142 height 316
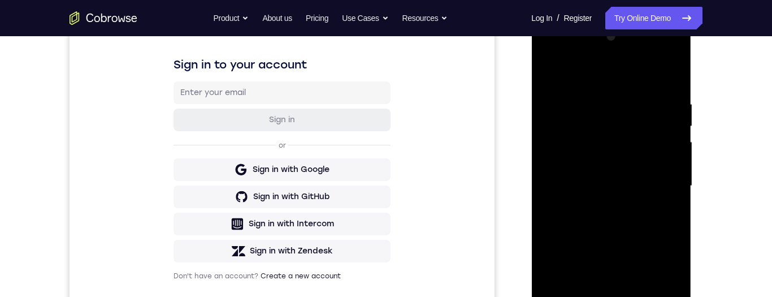
click at [646, 73] on div at bounding box center [610, 186] width 142 height 316
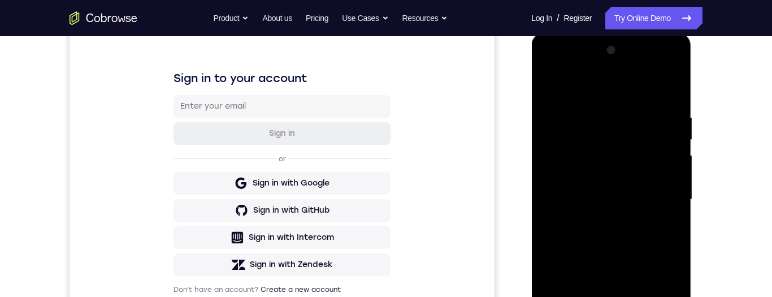
click at [593, 109] on div at bounding box center [610, 199] width 142 height 316
click at [608, 126] on div at bounding box center [610, 199] width 142 height 316
click at [553, 85] on div at bounding box center [610, 199] width 142 height 316
click at [554, 125] on div at bounding box center [610, 199] width 142 height 316
click at [666, 165] on div at bounding box center [610, 199] width 142 height 316
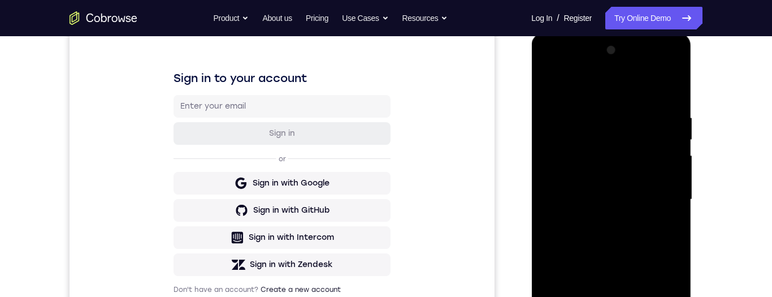
click at [664, 128] on div at bounding box center [610, 199] width 142 height 316
click at [668, 90] on div at bounding box center [610, 199] width 142 height 316
click at [669, 85] on div at bounding box center [610, 199] width 142 height 316
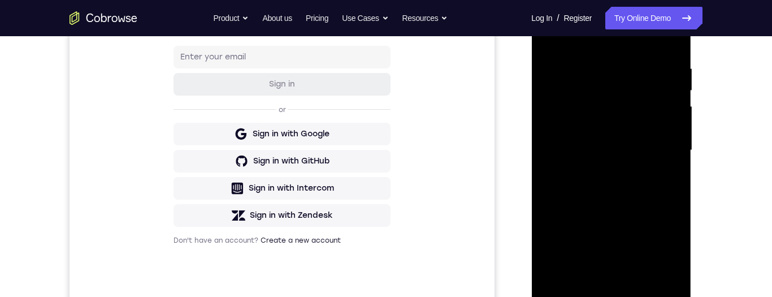
scroll to position [229, 0]
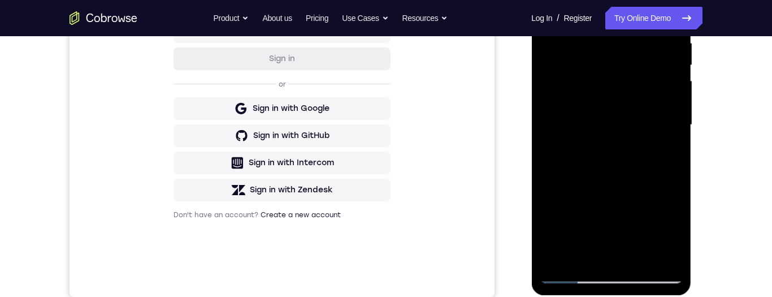
click at [558, 257] on div at bounding box center [610, 125] width 142 height 316
click at [638, 255] on div at bounding box center [610, 125] width 142 height 316
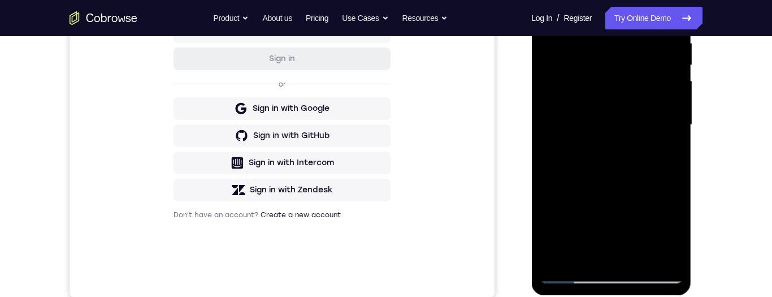
click at [638, 255] on div at bounding box center [610, 125] width 142 height 316
click at [612, 95] on div at bounding box center [610, 125] width 142 height 316
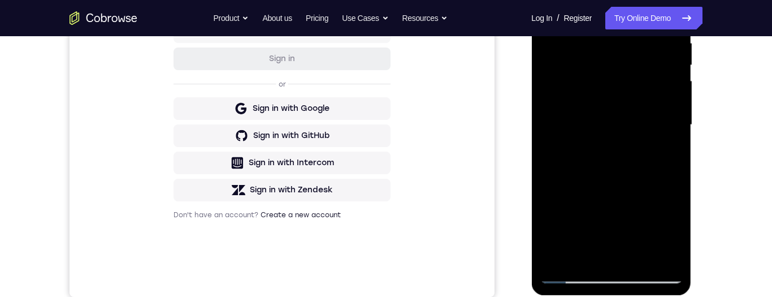
scroll to position [140, 0]
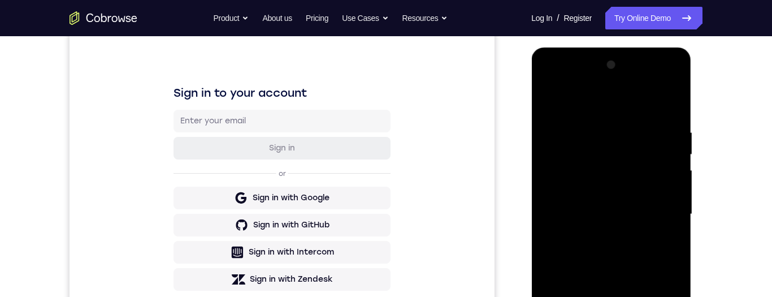
click at [552, 79] on div at bounding box center [610, 214] width 142 height 316
click at [548, 82] on div at bounding box center [610, 214] width 142 height 316
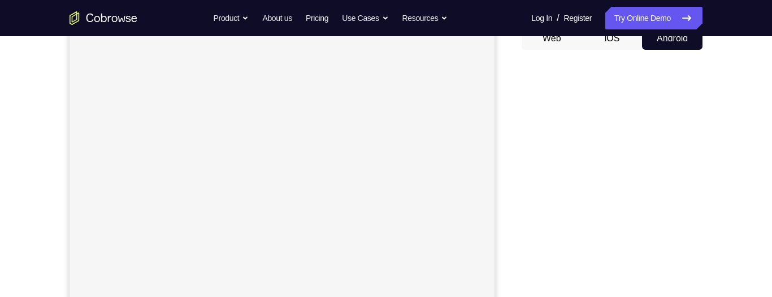
scroll to position [132, 0]
click at [521, 155] on div at bounding box center [611, 219] width 181 height 347
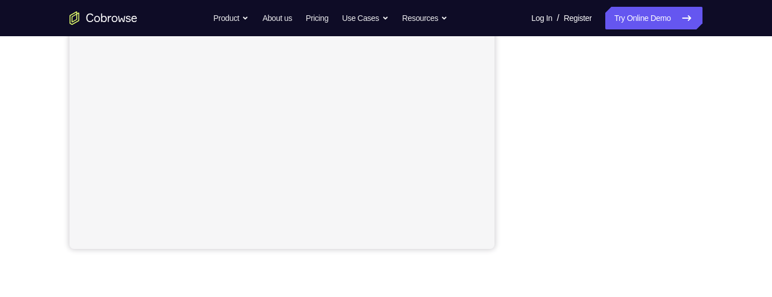
scroll to position [221, 0]
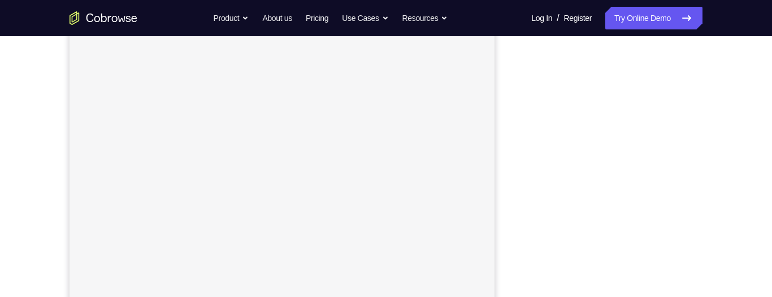
click at [517, 125] on div "Your Support Agent Your Customer Web iOS Android" at bounding box center [385, 96] width 633 height 417
click at [520, 100] on div "Your Support Agent Your Customer Web iOS Android" at bounding box center [385, 128] width 633 height 417
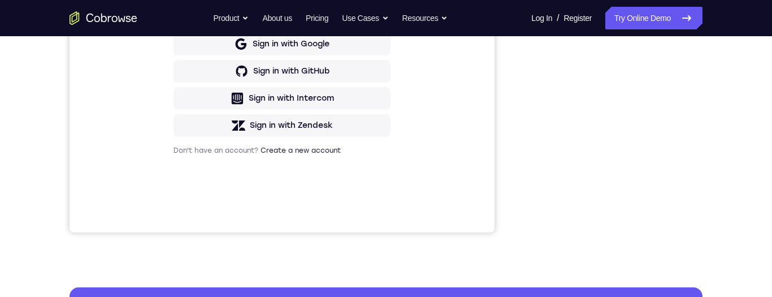
scroll to position [290, 0]
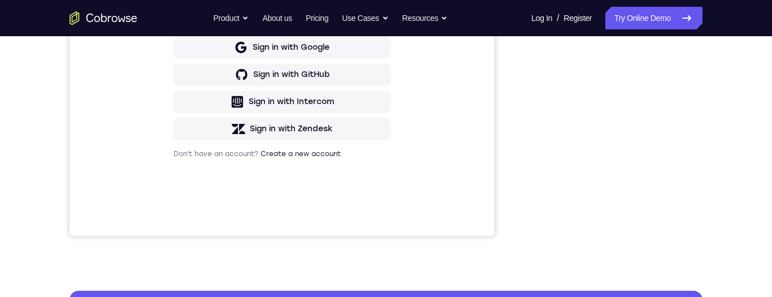
click at [524, 159] on div at bounding box center [611, 62] width 181 height 347
click at [512, 123] on div "Your Support Agent Your Customer Web iOS Android" at bounding box center [385, 27] width 633 height 417
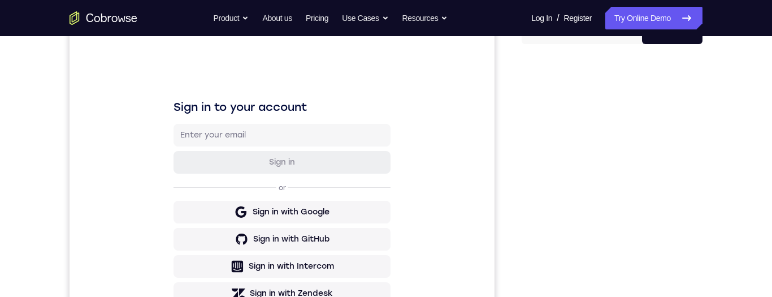
scroll to position [86, 0]
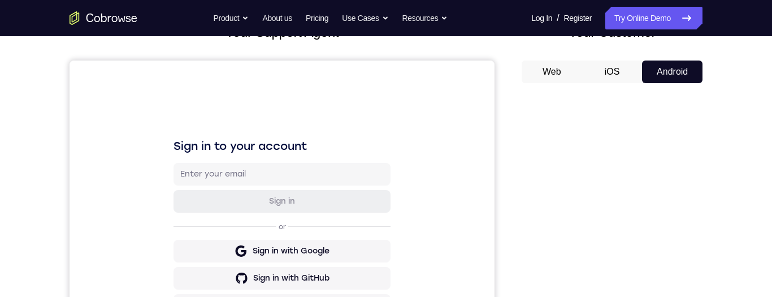
click at [521, 173] on div at bounding box center [611, 265] width 181 height 347
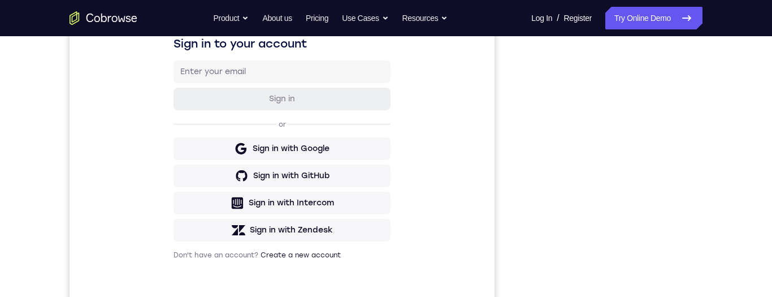
click at [521, 60] on div at bounding box center [611, 163] width 181 height 347
